Goal: Check status: Check status

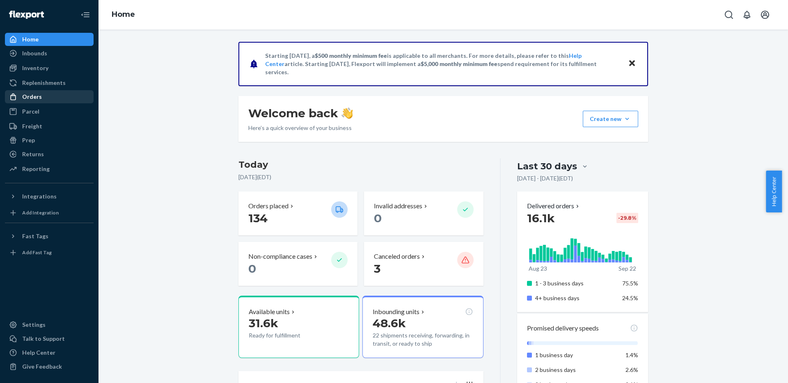
click at [34, 96] on div "Orders" at bounding box center [32, 97] width 20 height 8
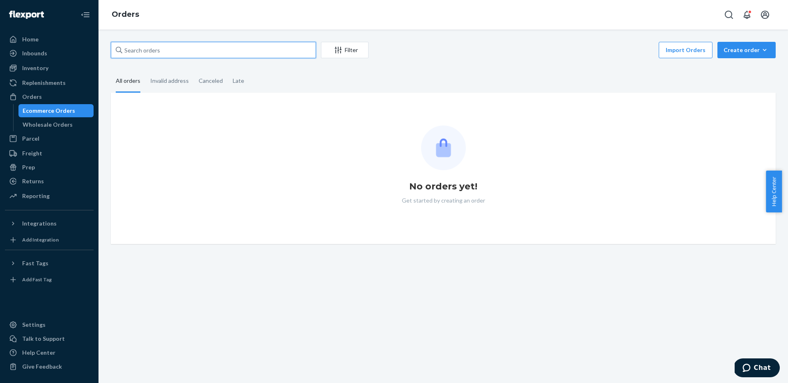
click at [203, 55] on input "text" at bounding box center [213, 50] width 205 height 16
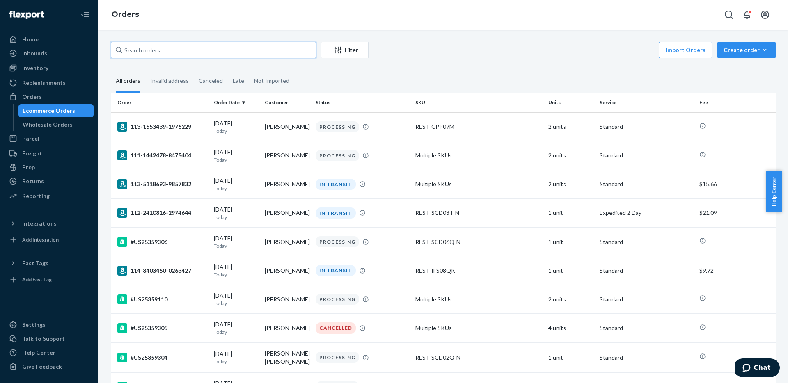
paste input "#US25355878"
type input "#US25355878"
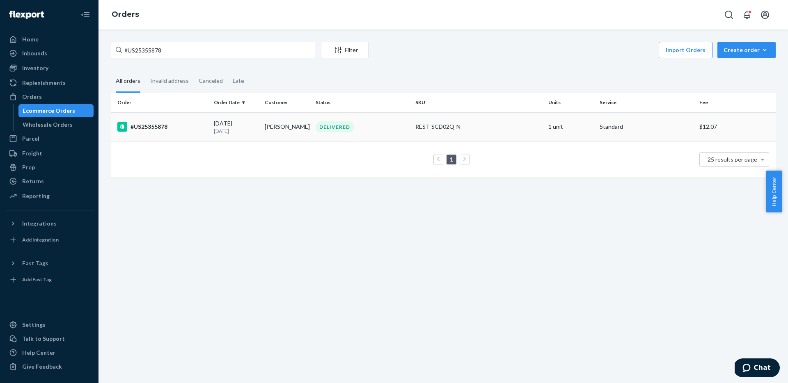
click at [149, 128] on div "#US25355878" at bounding box center [162, 127] width 90 height 10
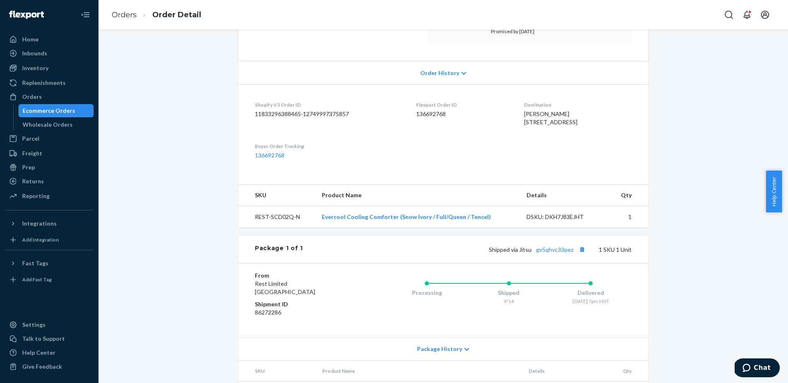
scroll to position [145, 0]
click at [554, 253] on link "gv5qhvc33pez" at bounding box center [554, 249] width 37 height 7
